Goal: Information Seeking & Learning: Learn about a topic

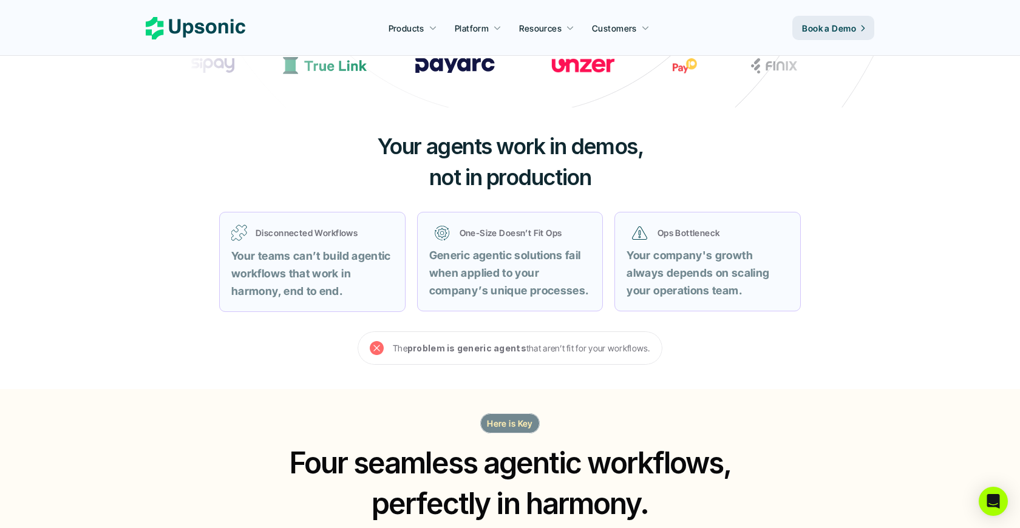
scroll to position [385, 0]
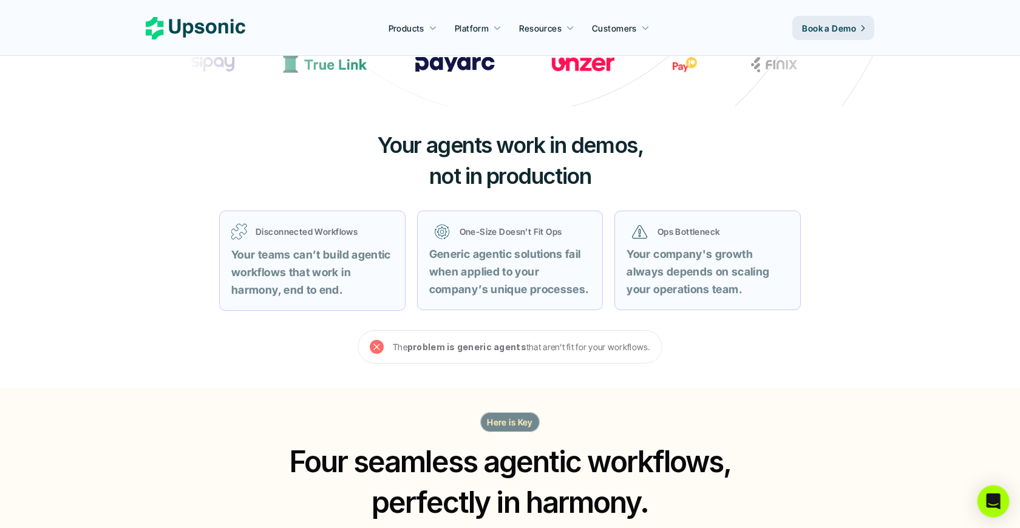
click at [1001, 504] on div "Open Intercom Messenger" at bounding box center [993, 501] width 32 height 32
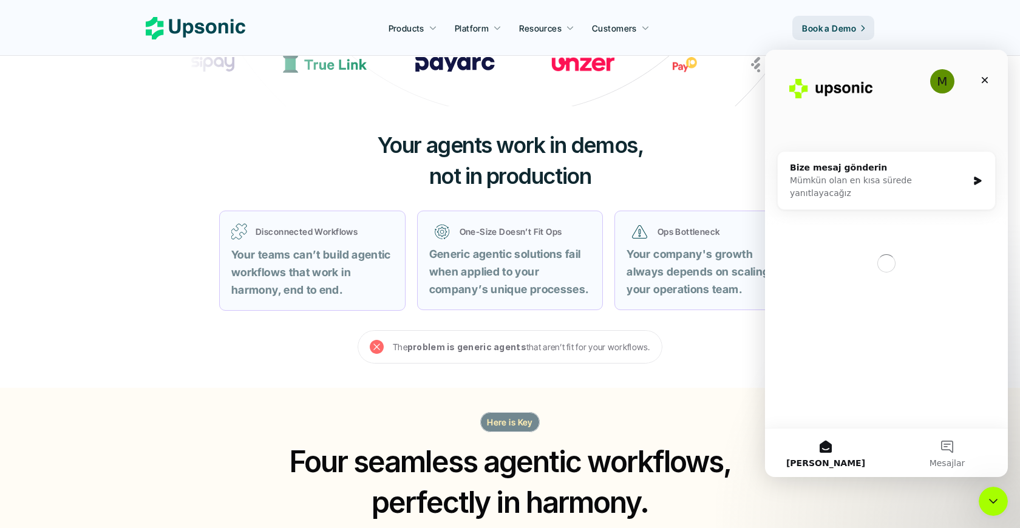
scroll to position [0, 0]
click at [990, 76] on div "Kapat" at bounding box center [984, 80] width 22 height 22
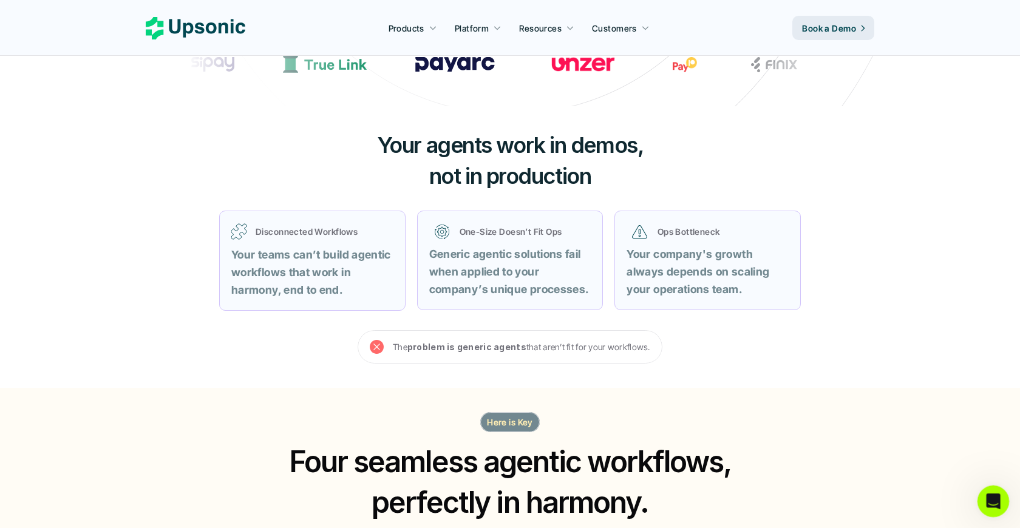
click at [993, 497] on icon "Intercom Messenger uygulamasını aç" at bounding box center [991, 500] width 20 height 20
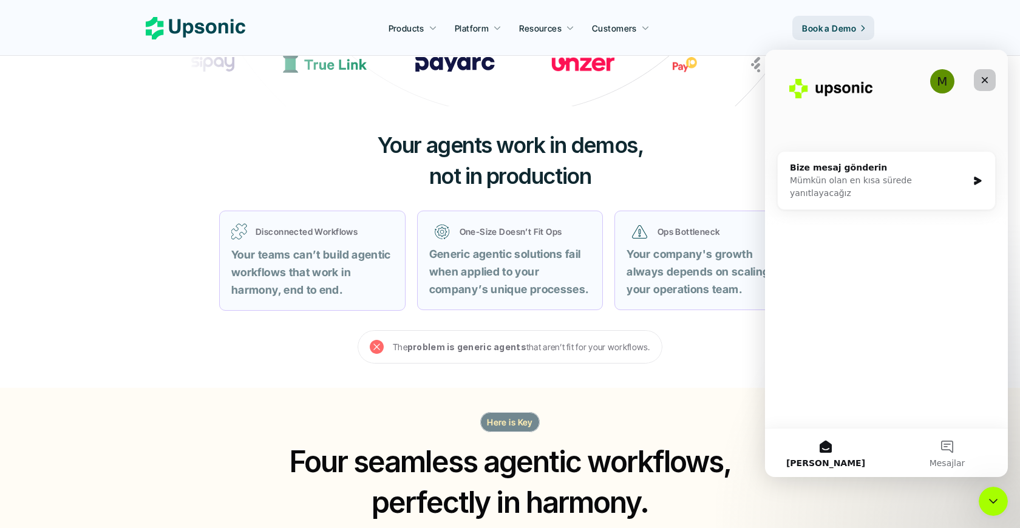
click at [984, 84] on icon "Kapat" at bounding box center [984, 80] width 10 height 10
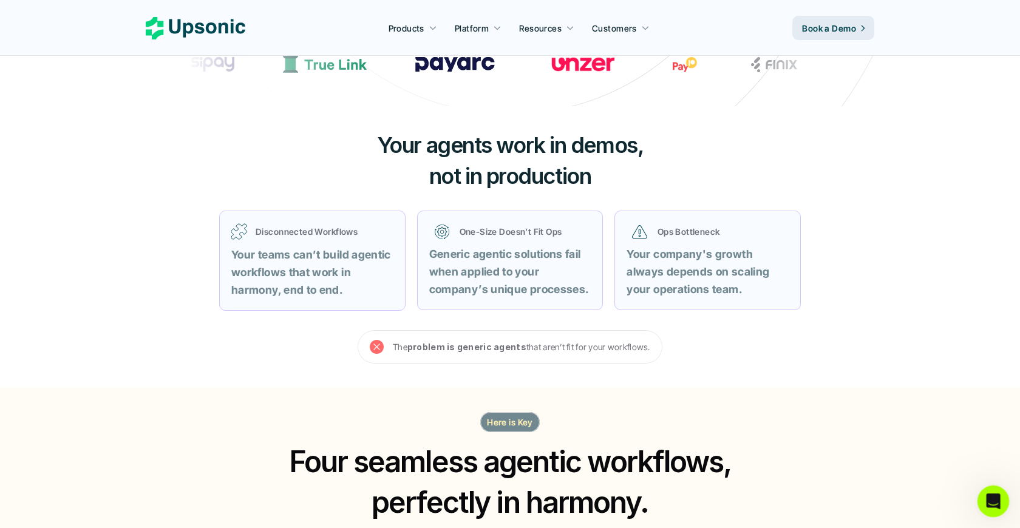
click at [991, 499] on icon "Intercom Messenger uygulamasını aç" at bounding box center [991, 500] width 20 height 20
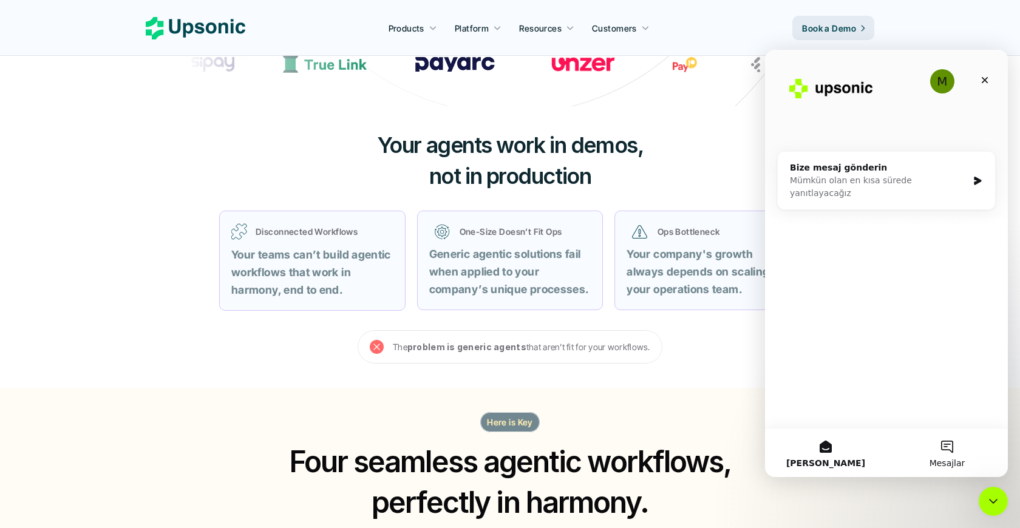
click at [946, 440] on button "Mesajlar" at bounding box center [946, 452] width 121 height 49
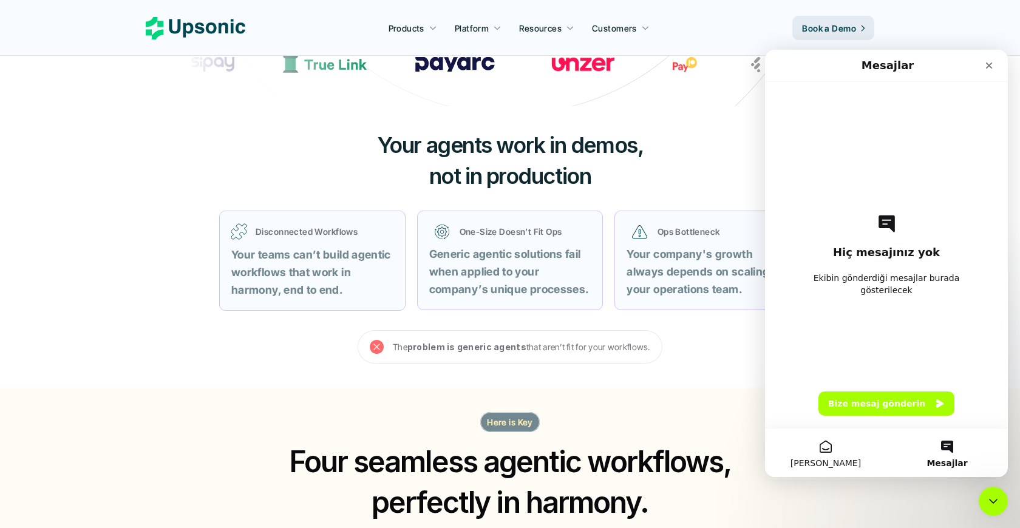
click at [827, 451] on button "[PERSON_NAME]" at bounding box center [825, 452] width 121 height 49
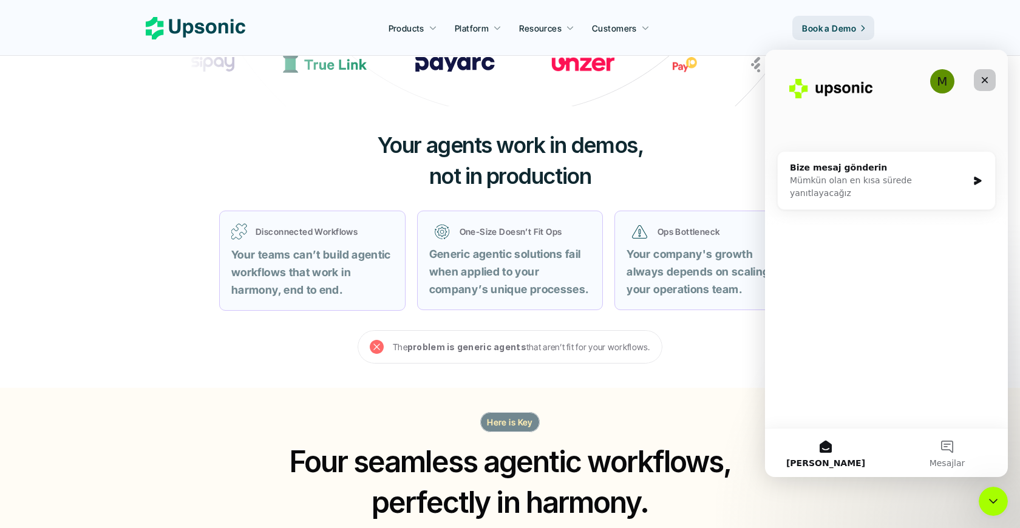
click at [990, 80] on div "Kapat" at bounding box center [984, 80] width 22 height 22
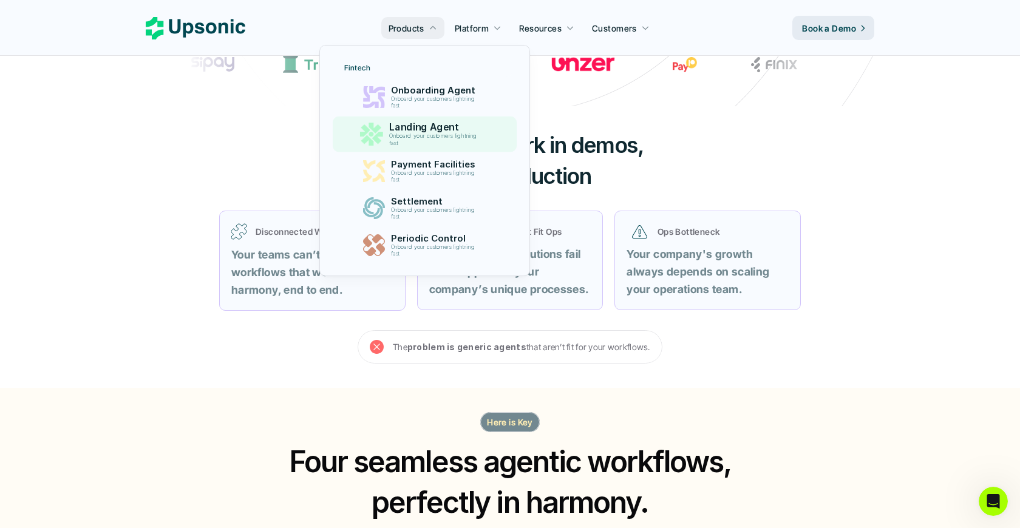
click at [469, 135] on p "Onboard your customers lightning fast" at bounding box center [434, 140] width 93 height 14
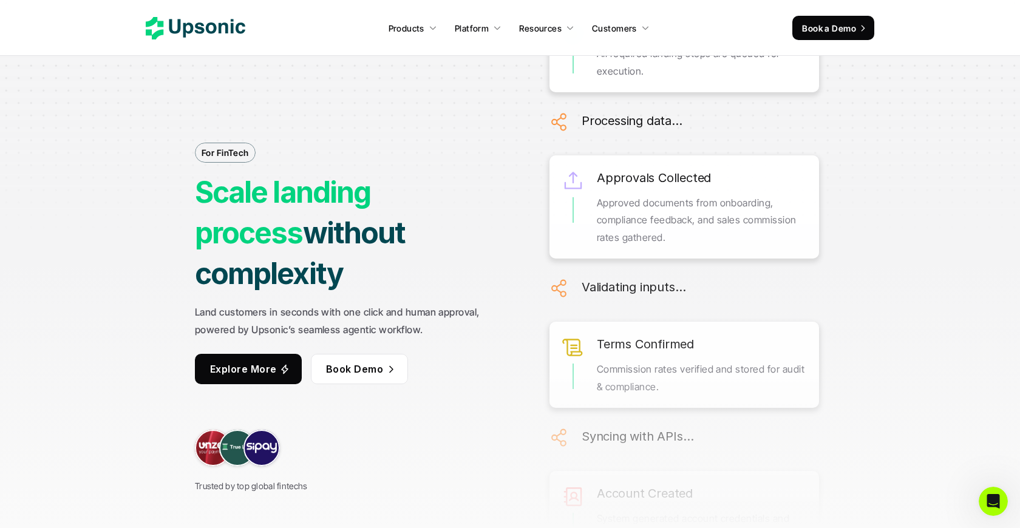
drag, startPoint x: 196, startPoint y: 291, endPoint x: 438, endPoint y: 319, distance: 243.7
click at [438, 319] on div "For FinTech Scale landing process without complexity Land customers in seconds …" at bounding box center [354, 264] width 319 height 458
click at [455, 344] on div "For FinTech Scale landing process without complexity Land customers in seconds …" at bounding box center [354, 264] width 319 height 458
